Goal: Task Accomplishment & Management: Use online tool/utility

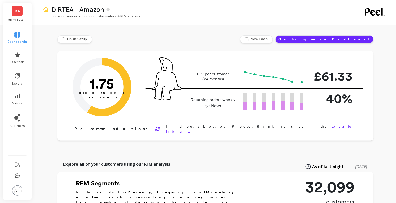
click at [17, 10] on span "DA" at bounding box center [17, 11] width 5 height 6
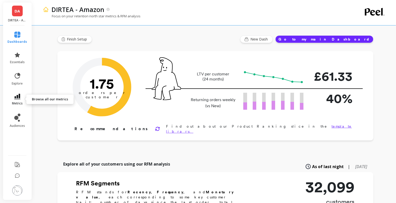
click at [17, 98] on icon at bounding box center [17, 97] width 6 height 6
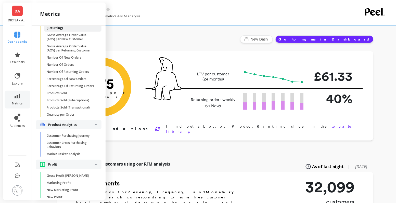
scroll to position [721, 0]
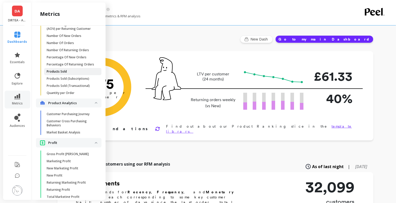
click at [63, 71] on p "Products Sold" at bounding box center [57, 72] width 20 height 4
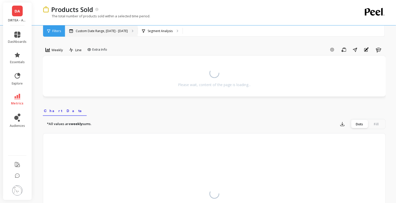
click at [122, 29] on p "Custom Date Range, [DATE] - [DATE]" at bounding box center [102, 31] width 52 height 4
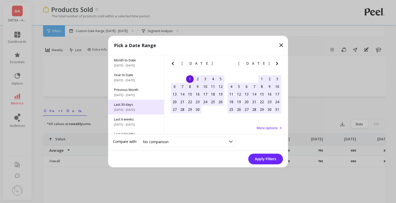
click at [137, 107] on div "Last 30 days [DATE] - [DATE]" at bounding box center [136, 107] width 56 height 15
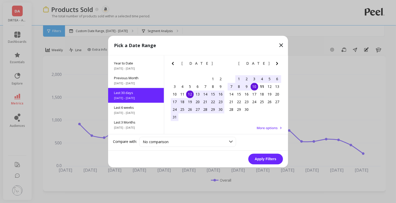
scroll to position [12, 0]
click at [270, 161] on button "Apply Filters" at bounding box center [265, 159] width 35 height 11
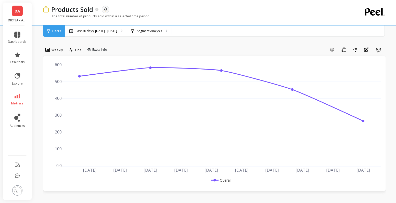
click at [58, 51] on span "Weekly" at bounding box center [56, 50] width 11 height 5
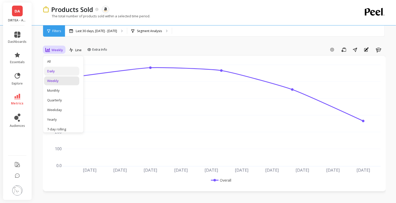
click at [57, 71] on div "Daily" at bounding box center [61, 71] width 29 height 5
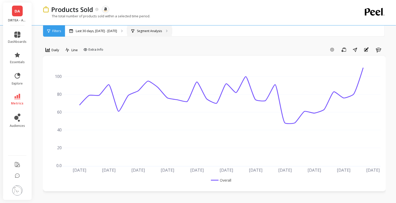
click at [151, 29] on p "Segment Analysis" at bounding box center [149, 31] width 25 height 4
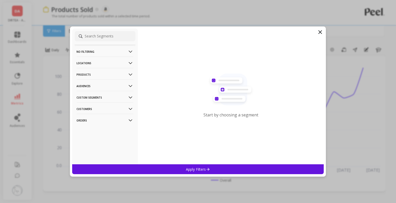
click at [101, 71] on p "Products" at bounding box center [105, 74] width 57 height 13
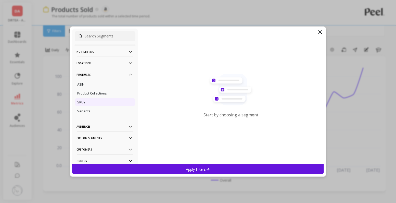
click at [86, 100] on div "SKUs" at bounding box center [105, 102] width 61 height 8
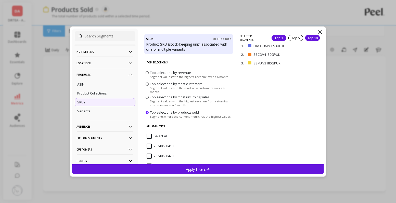
click at [312, 36] on div "Top 10" at bounding box center [312, 38] width 15 height 6
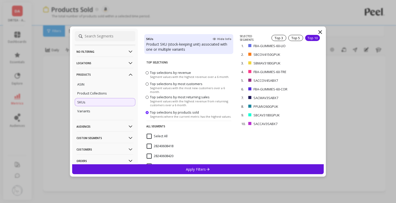
click at [225, 170] on div "Apply Filters" at bounding box center [198, 169] width 252 height 10
